Goal: Task Accomplishment & Management: Complete application form

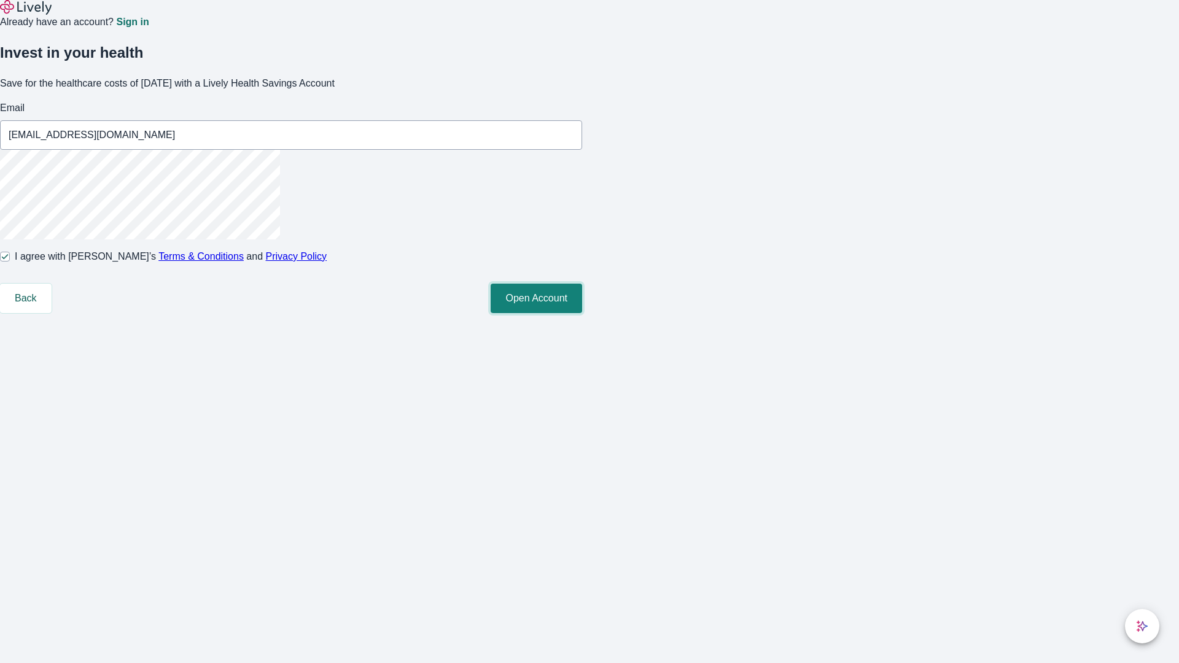
click at [582, 313] on button "Open Account" at bounding box center [536, 298] width 91 height 29
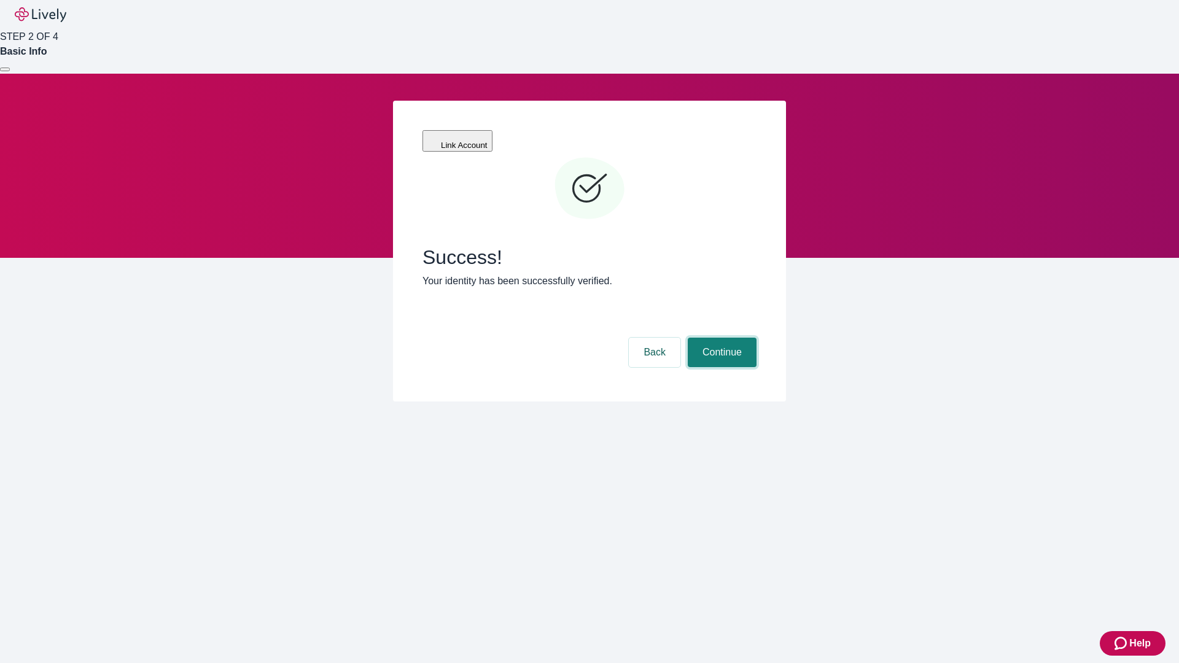
click at [720, 338] on button "Continue" at bounding box center [722, 352] width 69 height 29
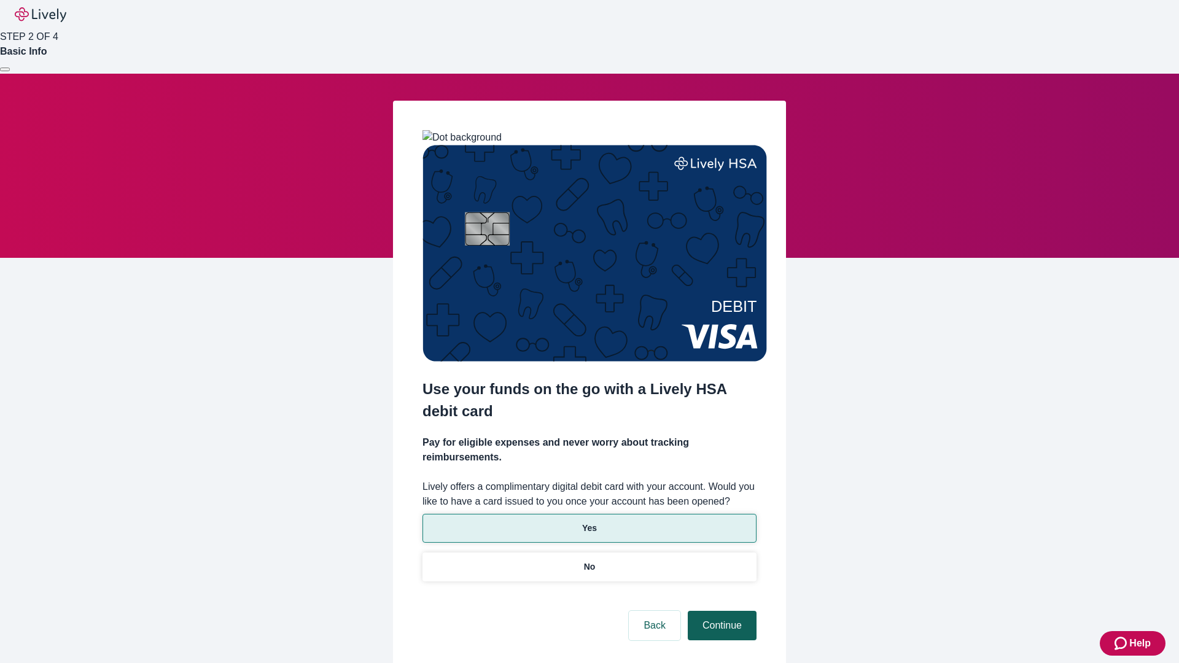
click at [589, 522] on p "Yes" at bounding box center [589, 528] width 15 height 13
click at [720, 611] on button "Continue" at bounding box center [722, 625] width 69 height 29
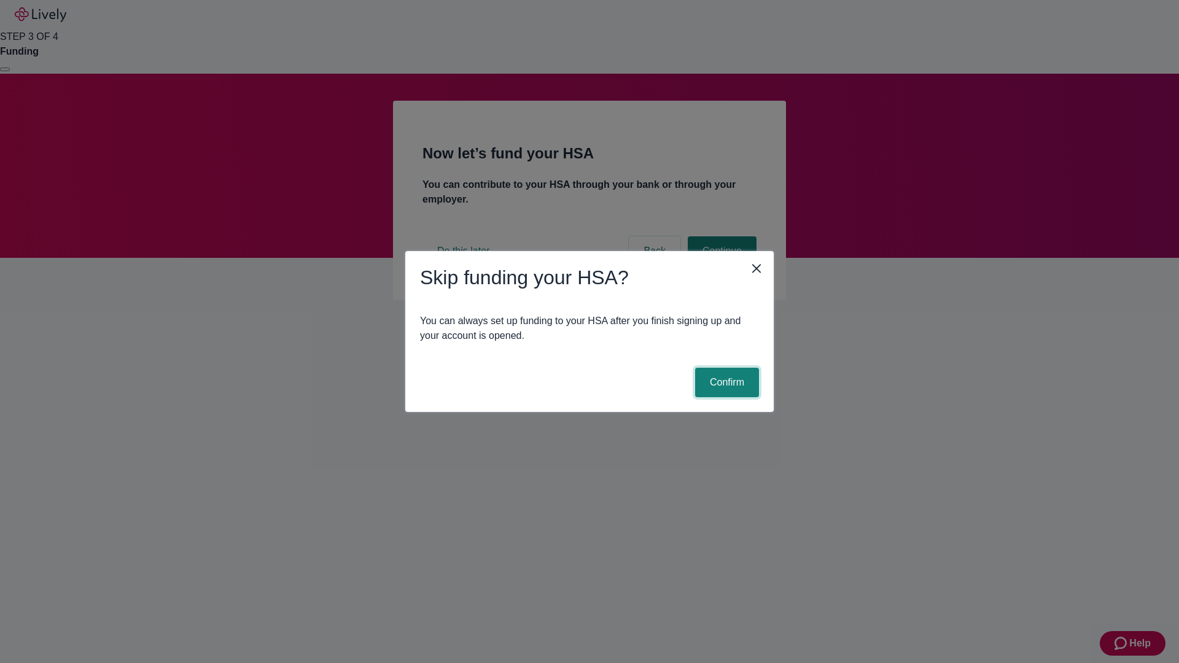
click at [725, 382] on button "Confirm" at bounding box center [727, 382] width 64 height 29
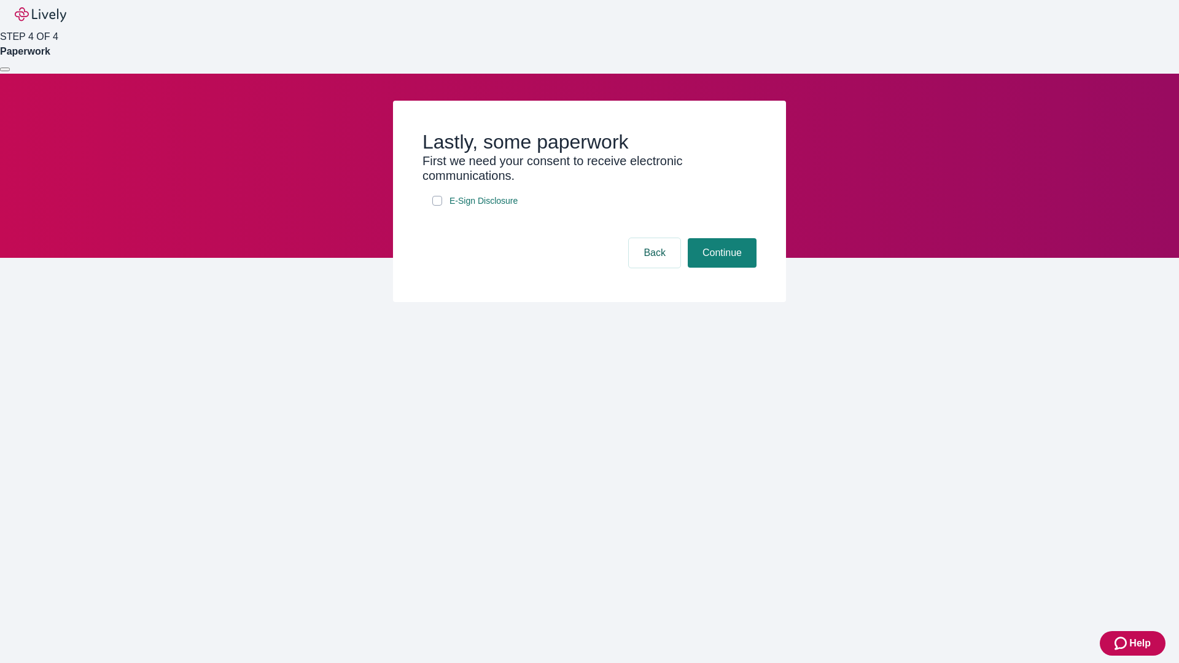
click at [437, 206] on input "E-Sign Disclosure" at bounding box center [437, 201] width 10 height 10
checkbox input "true"
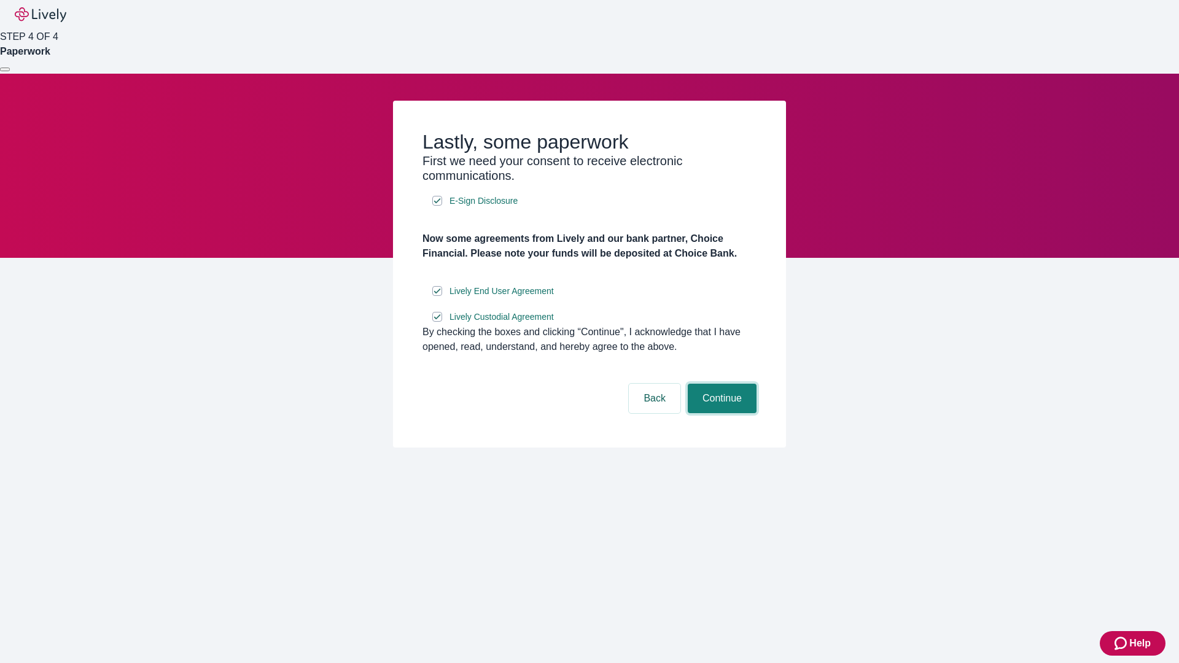
click at [720, 413] on button "Continue" at bounding box center [722, 398] width 69 height 29
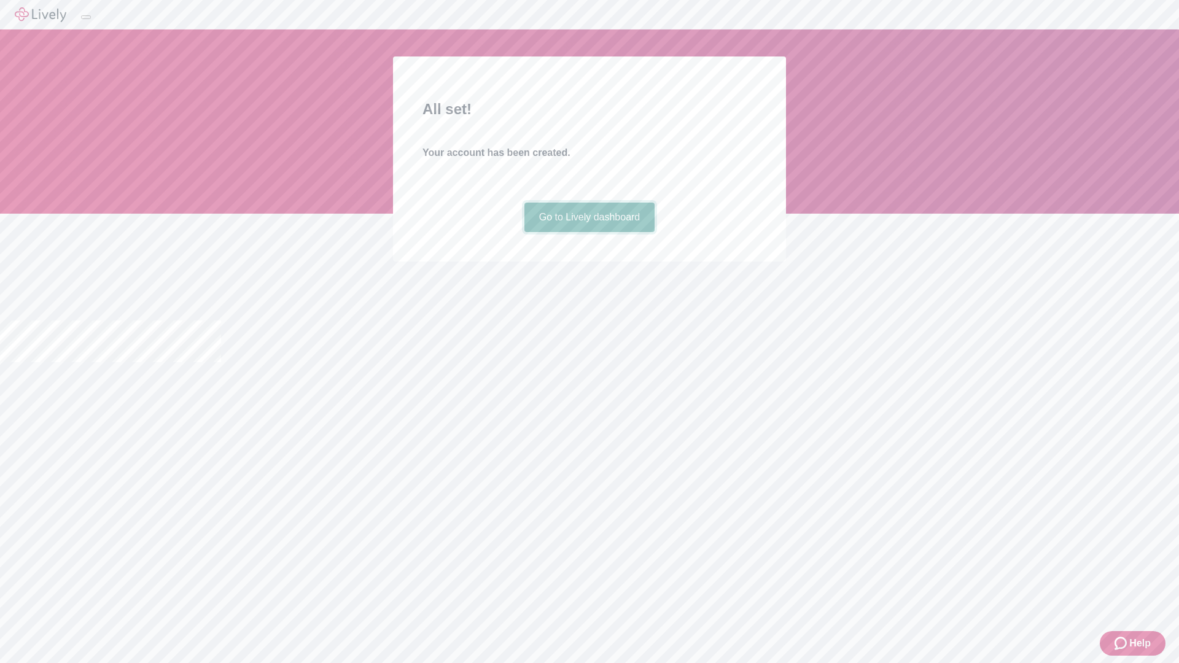
click at [589, 232] on link "Go to Lively dashboard" at bounding box center [589, 217] width 131 height 29
